Goal: Task Accomplishment & Management: Manage account settings

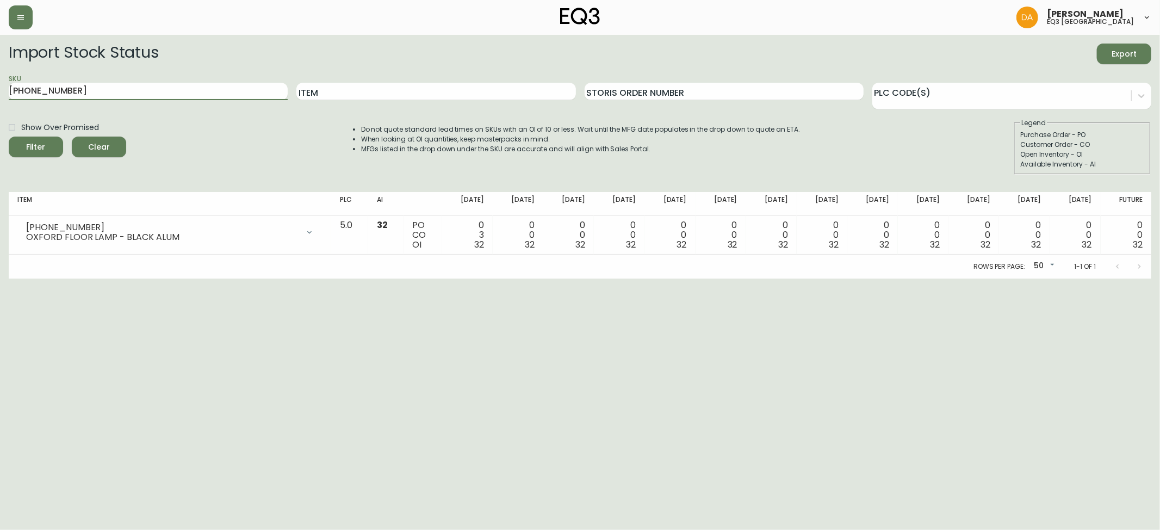
click at [98, 142] on span "Clear" at bounding box center [98, 147] width 37 height 14
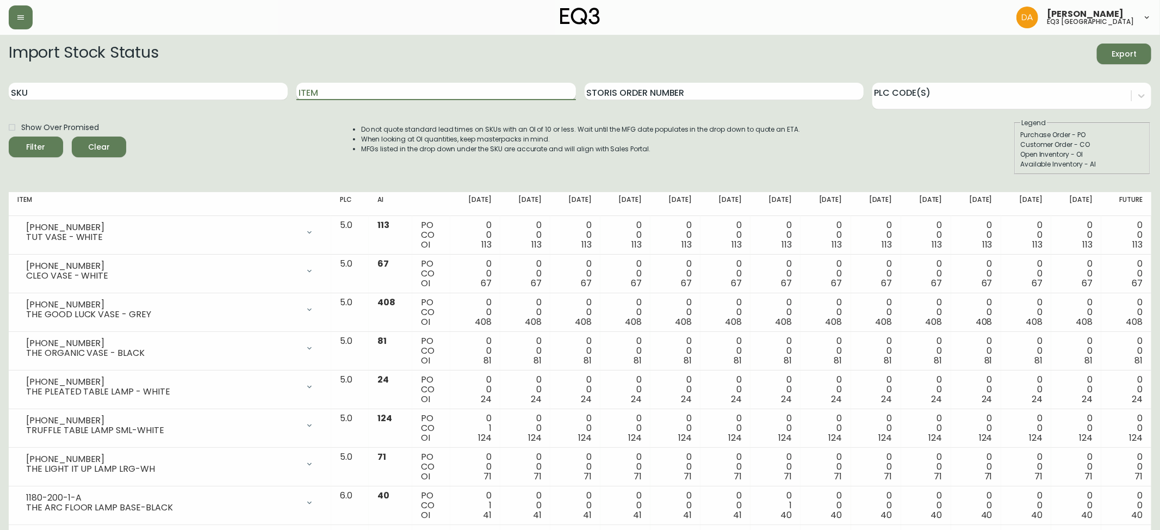
click at [366, 91] on input "Item" at bounding box center [435, 91] width 279 height 17
type input "boxy"
click at [9, 137] on button "Filter" at bounding box center [36, 147] width 54 height 21
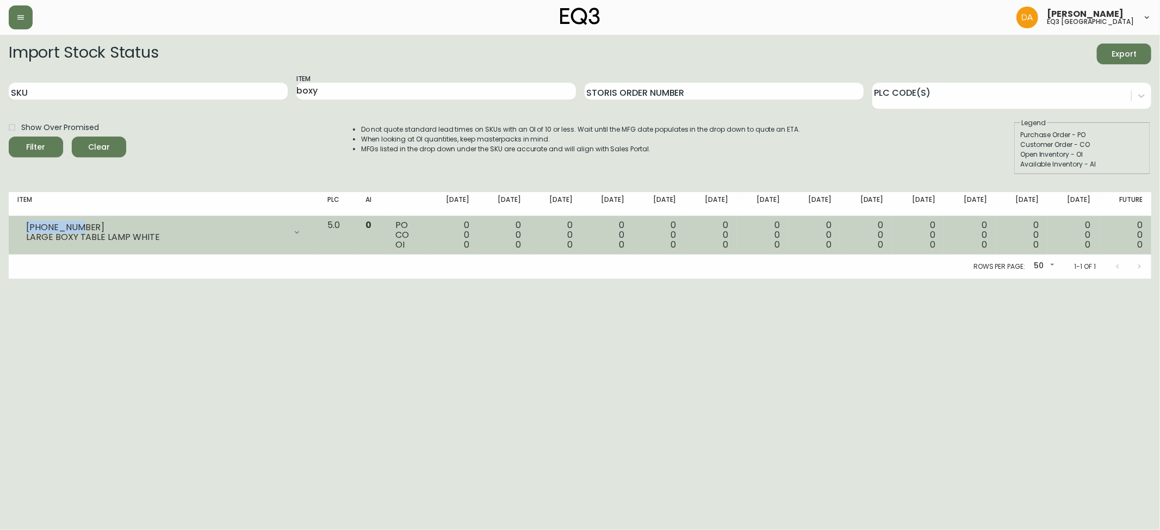
drag, startPoint x: 77, startPoint y: 228, endPoint x: 25, endPoint y: 231, distance: 51.7
click at [25, 231] on div "3180-116-0 LARGE BOXY TABLE LAMP WHITE" at bounding box center [163, 232] width 293 height 24
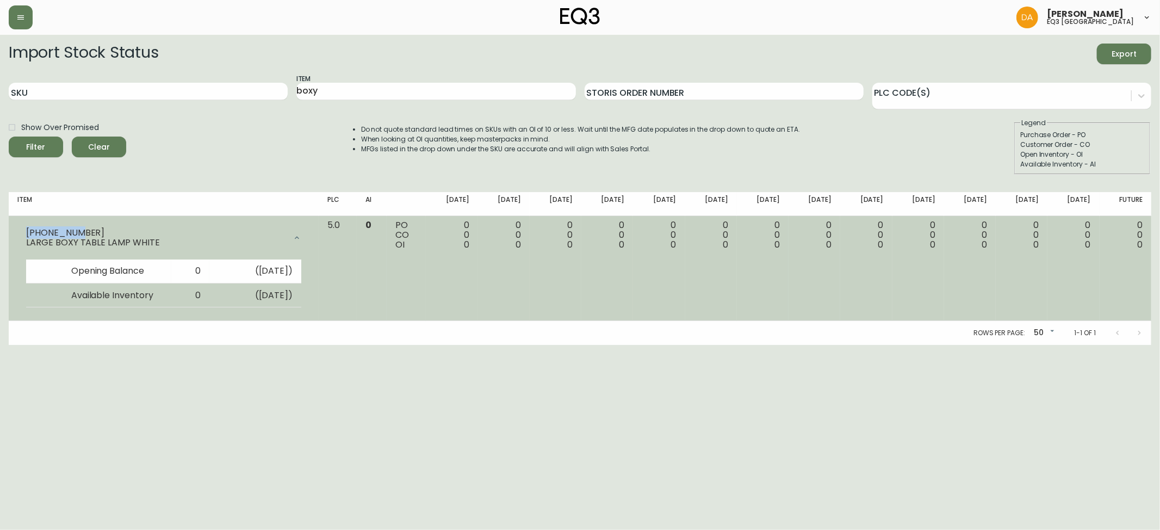
copy div "3180-116-0"
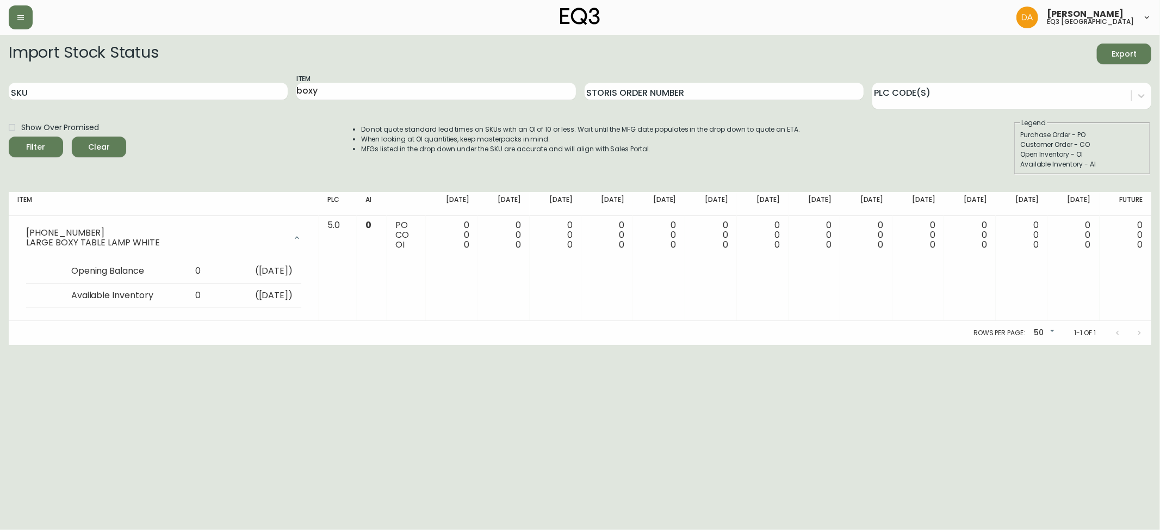
drag, startPoint x: 87, startPoint y: 395, endPoint x: 96, endPoint y: 386, distance: 12.3
click at [87, 345] on html "Dominic Adam eq3 calgary Import Stock Status Export SKU Item boxy Storis Order …" at bounding box center [580, 172] width 1160 height 345
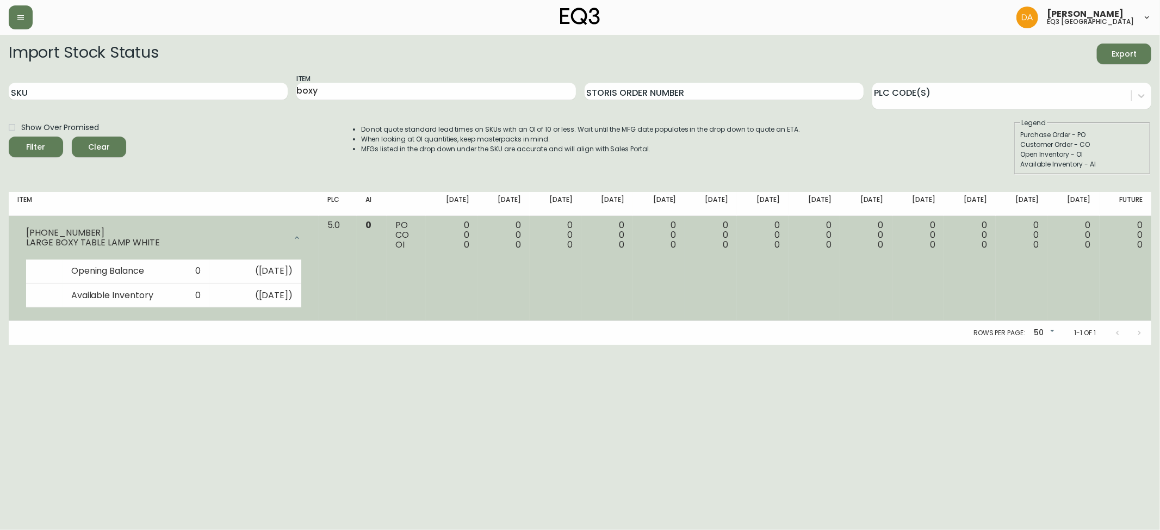
click at [301, 237] on icon at bounding box center [297, 237] width 9 height 9
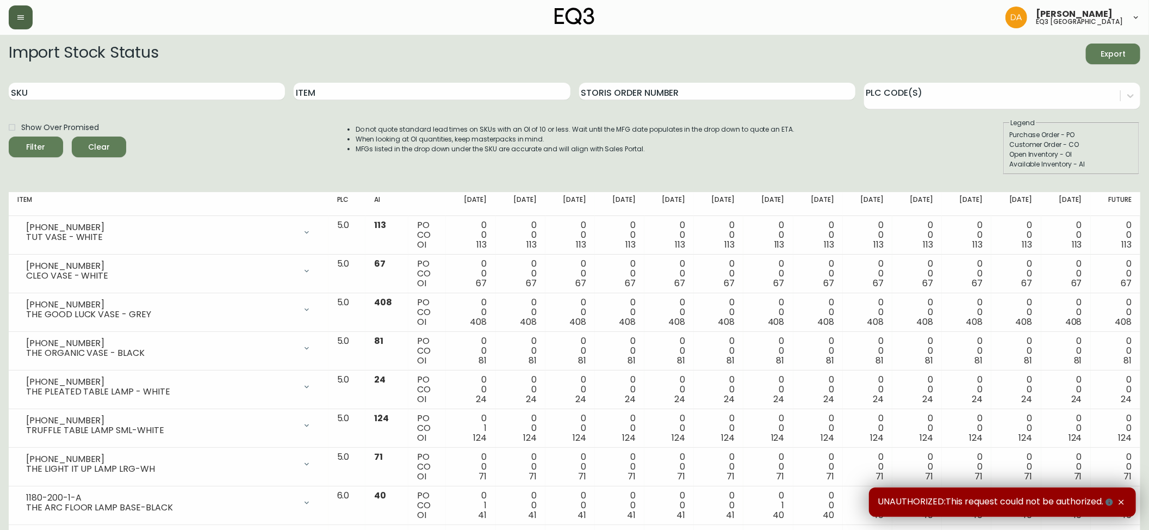
click at [14, 10] on button "button" at bounding box center [21, 17] width 24 height 24
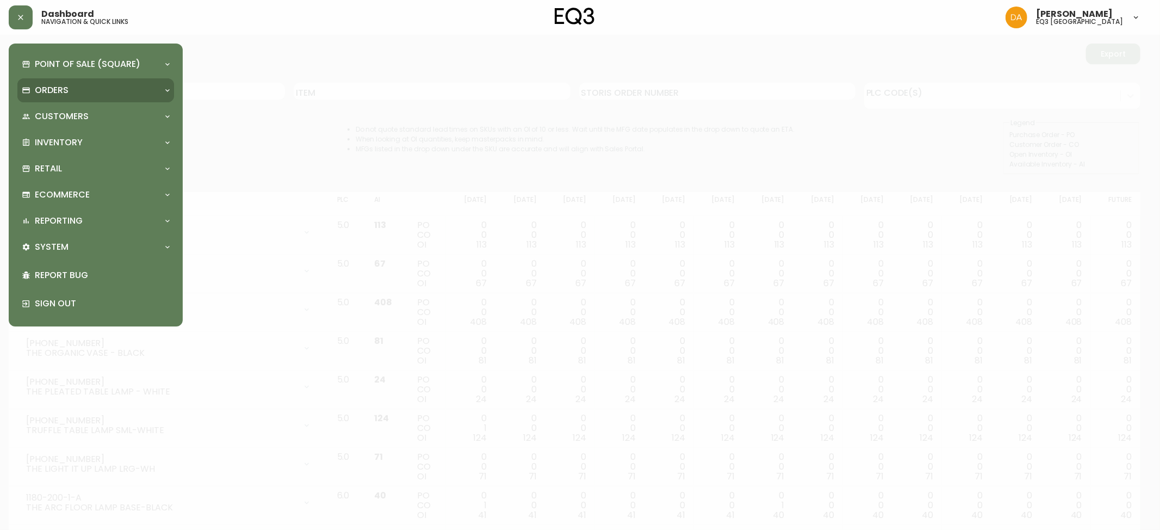
click at [70, 88] on div "Orders" at bounding box center [90, 90] width 137 height 12
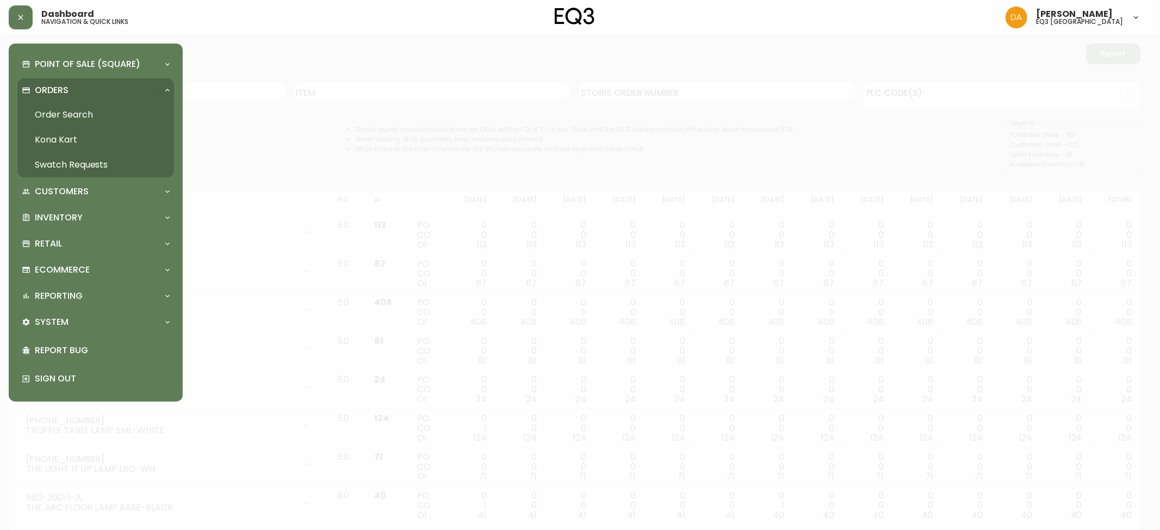
click at [83, 109] on link "Order Search" at bounding box center [95, 114] width 157 height 25
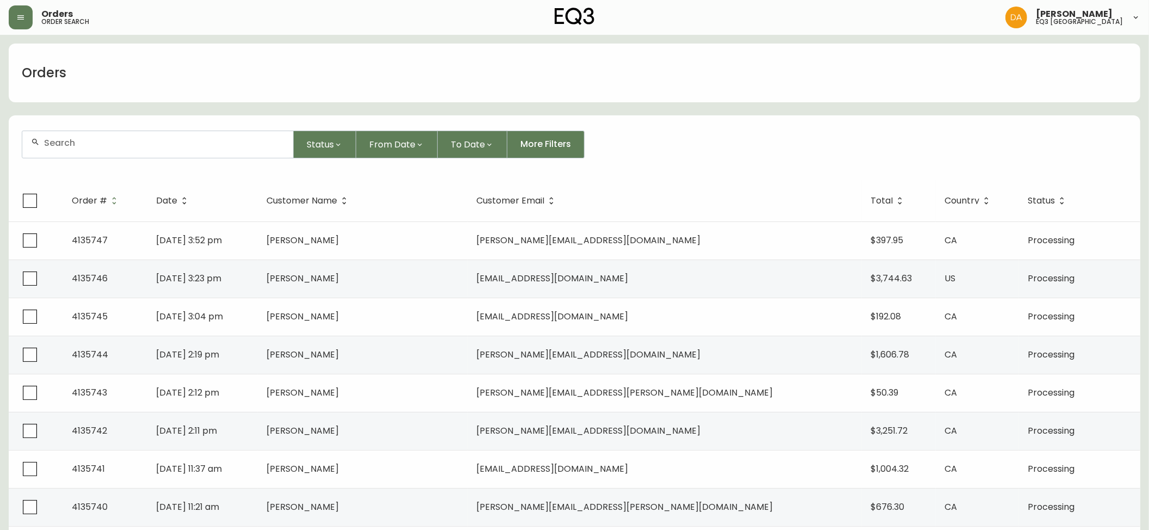
click at [72, 144] on input "text" at bounding box center [164, 143] width 240 height 10
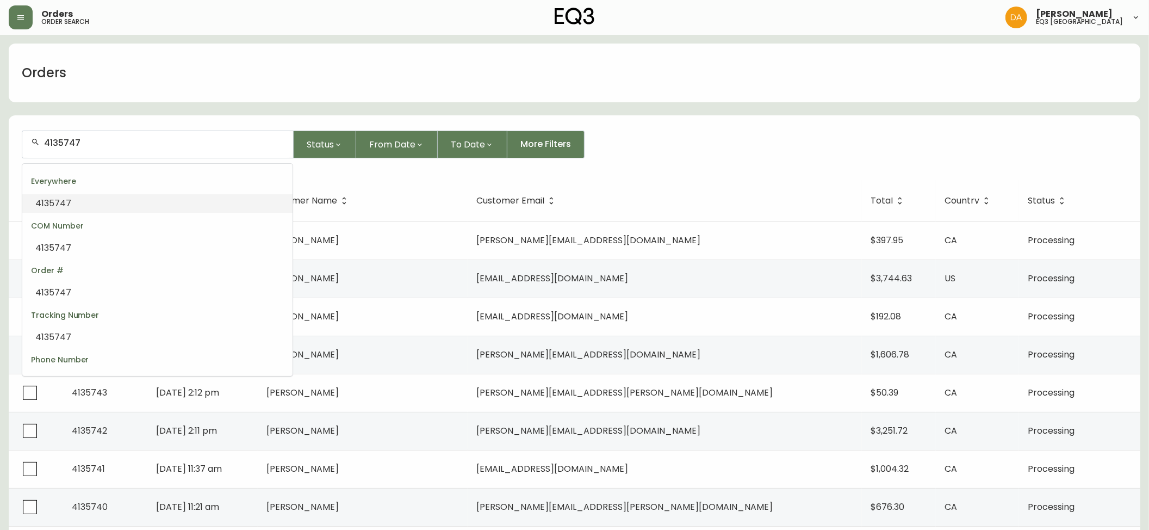
click at [85, 203] on li "4135747" at bounding box center [157, 203] width 270 height 18
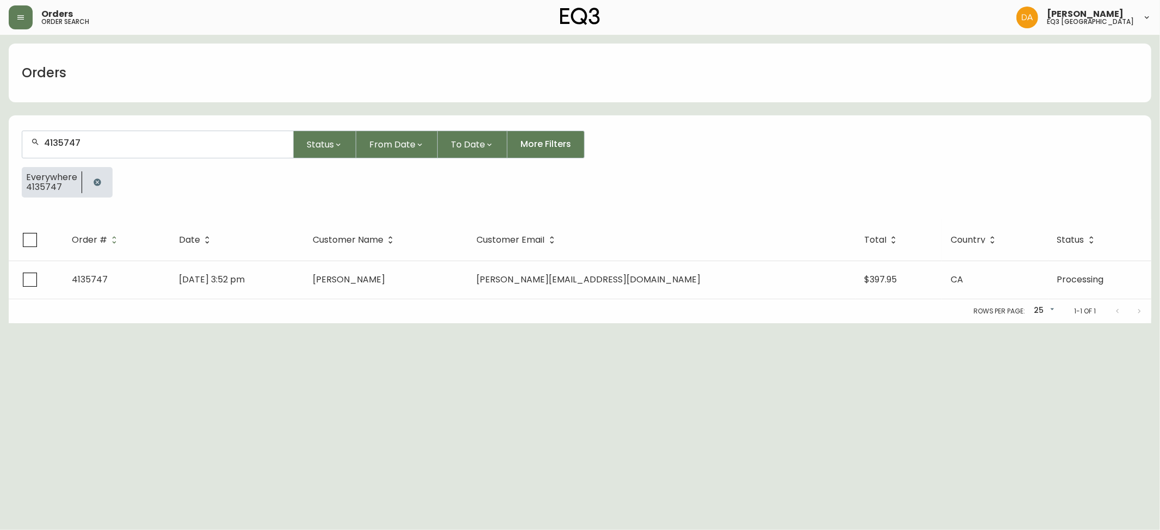
type input "4135747"
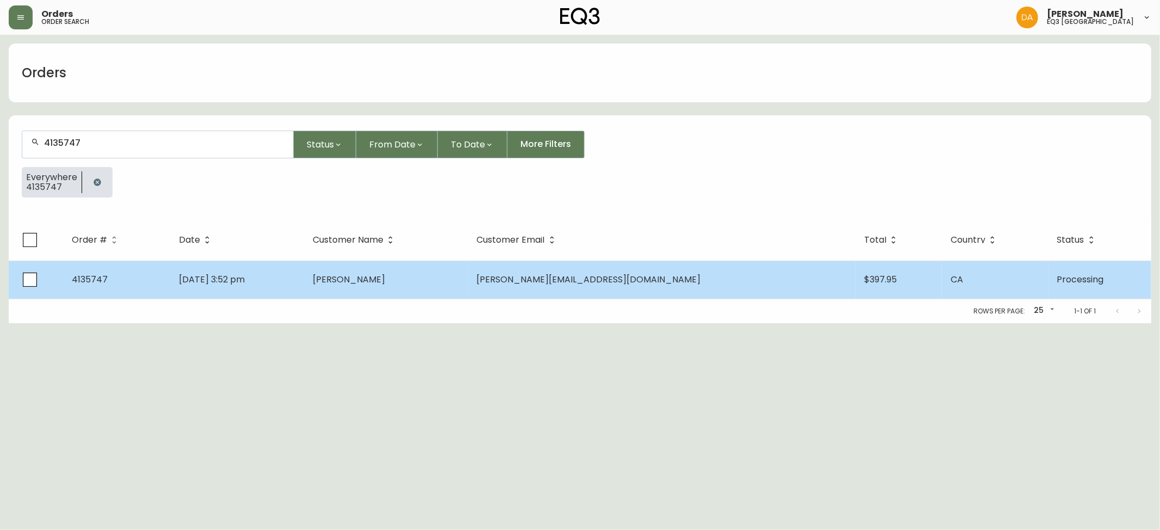
click at [468, 284] on td "Tejveer Sangha" at bounding box center [386, 280] width 164 height 38
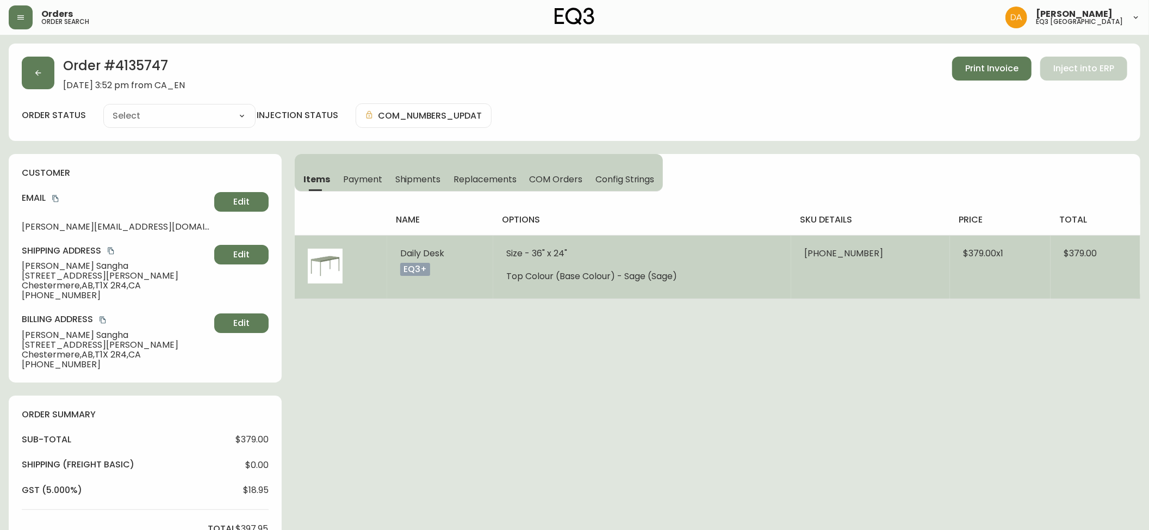
type input "Processing"
select select "PROCESSING"
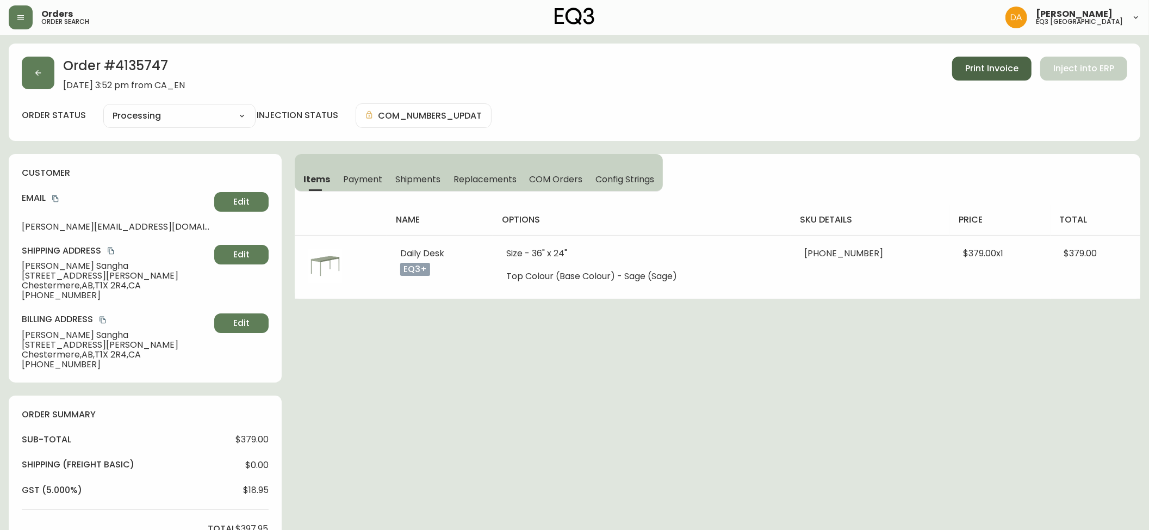
click at [1002, 69] on span "Print Invoice" at bounding box center [991, 69] width 53 height 12
